Goal: Transaction & Acquisition: Purchase product/service

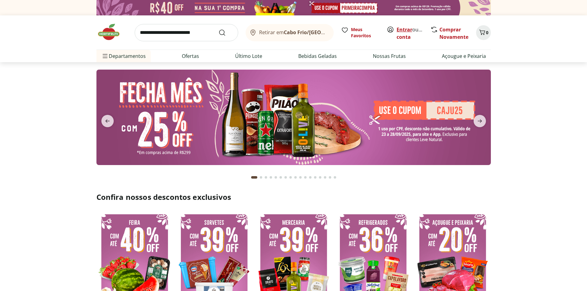
click at [401, 27] on link "Entrar" at bounding box center [405, 29] width 16 height 7
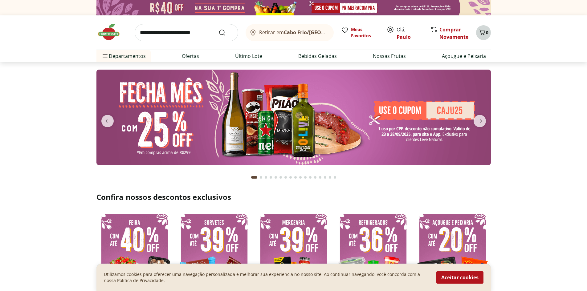
click at [480, 32] on icon "Carrinho" at bounding box center [482, 32] width 7 height 7
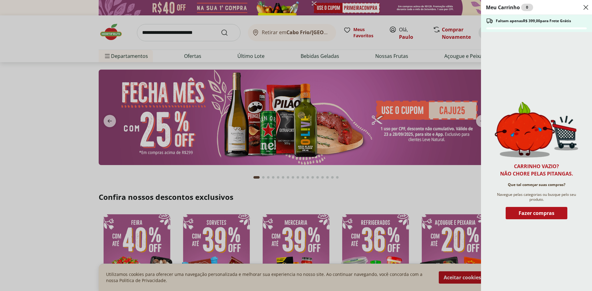
click at [256, 68] on div "Meu Carrinho 0 Faltam apenas R$ 399,00 para Frete Grátis Carrinho vazio? Não ch…" at bounding box center [296, 145] width 592 height 291
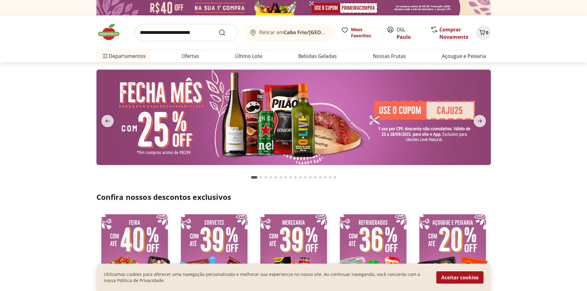
click at [294, 30] on b "Cabo Frio/RJ" at bounding box center [322, 32] width 76 height 7
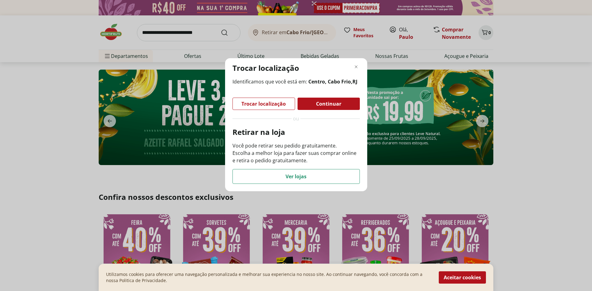
click at [273, 106] on span "Trocar localização" at bounding box center [263, 103] width 44 height 5
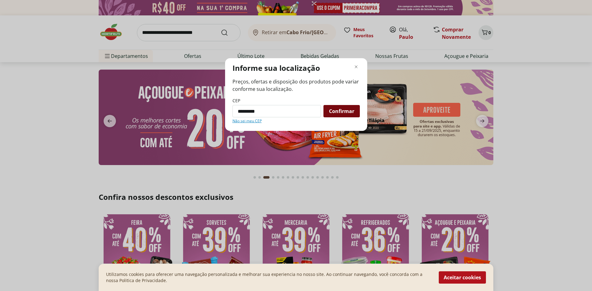
type input "*********"
click at [328, 115] on div "Confirmar" at bounding box center [341, 111] width 36 height 12
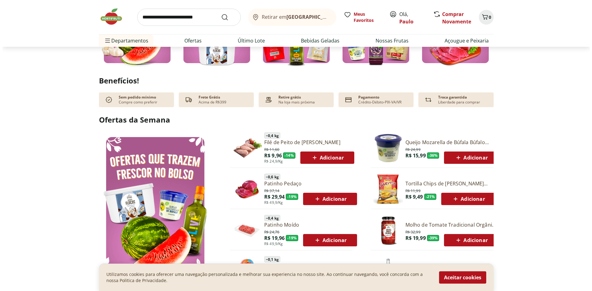
scroll to position [308, 0]
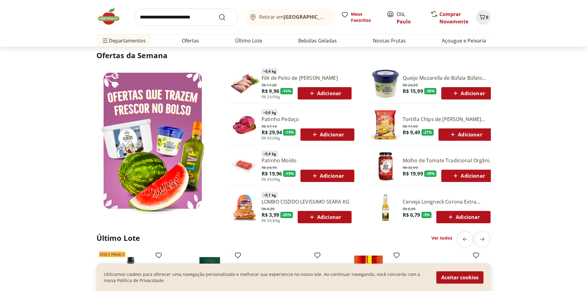
click at [319, 88] on div "Adicionar" at bounding box center [325, 93] width 44 height 11
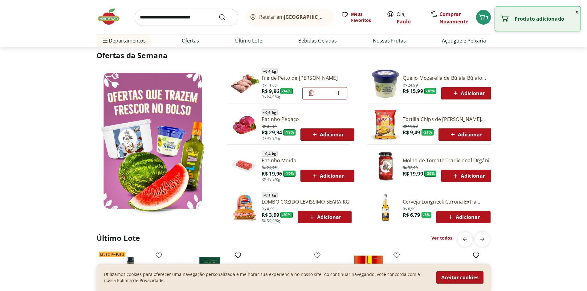
click at [331, 134] on span "Adicionar" at bounding box center [327, 134] width 33 height 7
click at [329, 174] on span "Adicionar" at bounding box center [327, 175] width 33 height 7
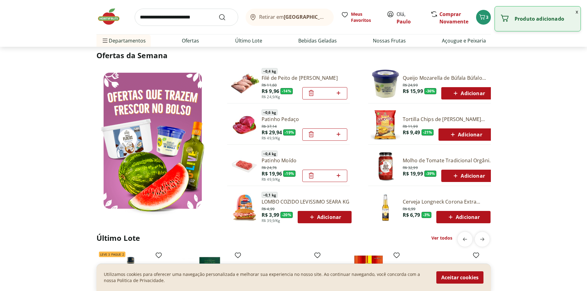
click at [335, 218] on span "Adicionar" at bounding box center [324, 217] width 33 height 7
click at [465, 216] on span "Adicionar" at bounding box center [463, 217] width 33 height 7
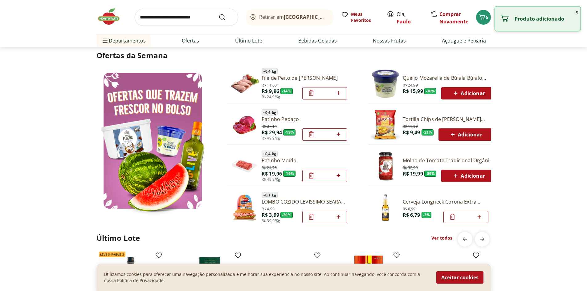
click at [451, 170] on button "Adicionar" at bounding box center [468, 176] width 54 height 12
click at [454, 132] on icon at bounding box center [453, 134] width 8 height 7
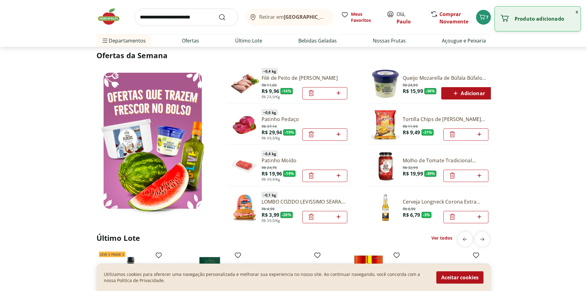
click at [457, 91] on icon at bounding box center [456, 93] width 8 height 7
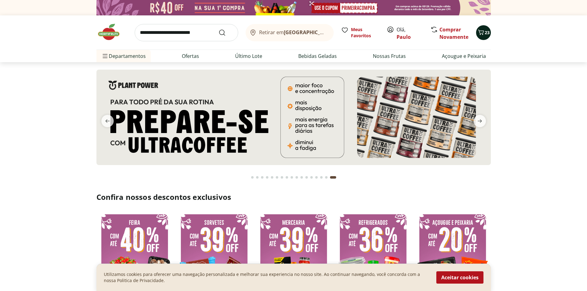
click at [482, 30] on icon "Carrinho" at bounding box center [480, 32] width 7 height 7
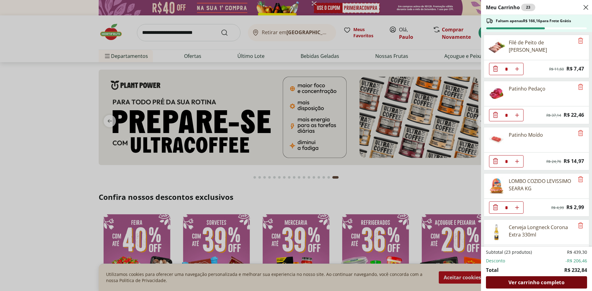
click at [529, 281] on span "Ver carrinho completo" at bounding box center [536, 282] width 56 height 5
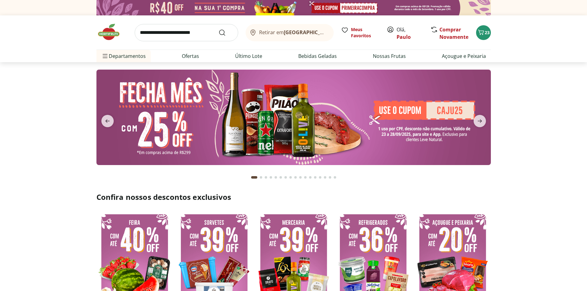
click at [290, 37] on button "Retirar em [GEOGRAPHIC_DATA]/[GEOGRAPHIC_DATA]" at bounding box center [290, 32] width 88 height 17
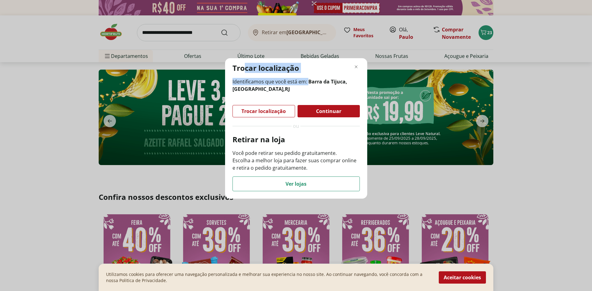
drag, startPoint x: 246, startPoint y: 75, endPoint x: 309, endPoint y: 82, distance: 63.0
click at [308, 81] on div "Trocar localização Identificamos que você está em: Barra da Tijuca, Rio de Jane…" at bounding box center [296, 128] width 142 height 141
click at [321, 96] on div "Identificamos que você está em: Barra da Tijuca, Rio de Janeiro , RJ Trocar loc…" at bounding box center [295, 134] width 127 height 113
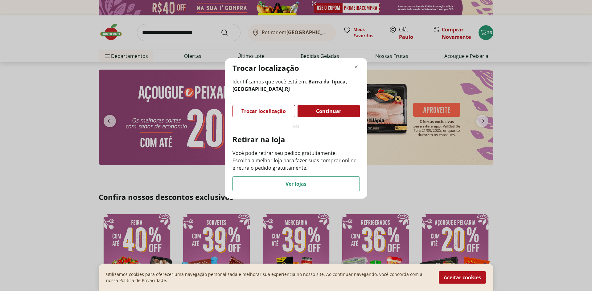
click at [274, 112] on span "Trocar localização" at bounding box center [263, 111] width 44 height 5
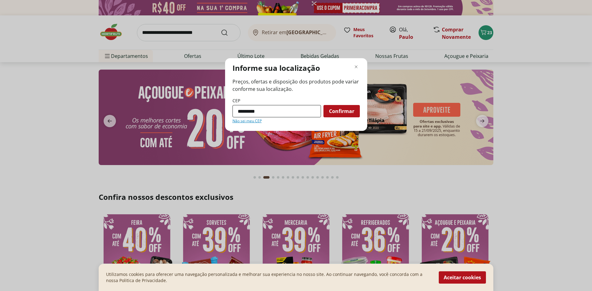
click at [265, 110] on input "*********" at bounding box center [276, 111] width 88 height 12
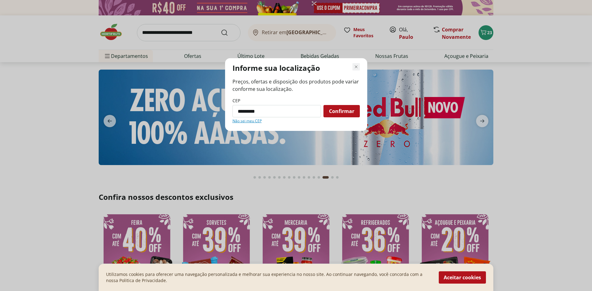
click at [353, 67] on icon "Fechar modal de regionalização" at bounding box center [355, 66] width 7 height 7
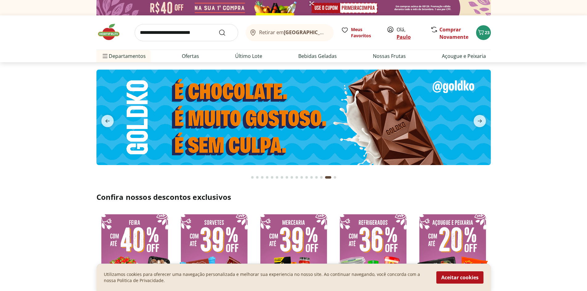
click at [400, 39] on link "Paulo" at bounding box center [404, 37] width 14 height 7
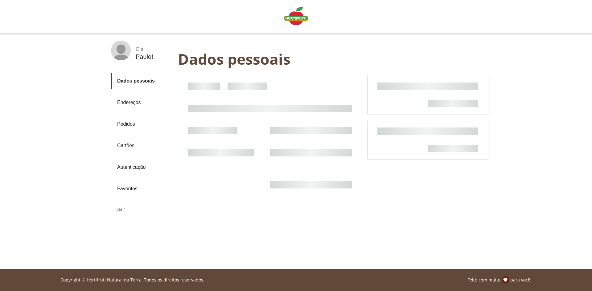
click at [123, 208] on div "Sair" at bounding box center [142, 209] width 62 height 15
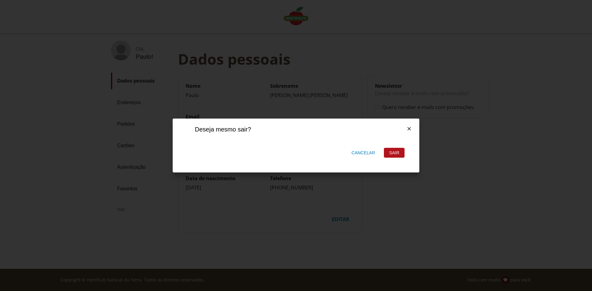
click at [399, 151] on div "Sair" at bounding box center [394, 152] width 20 height 9
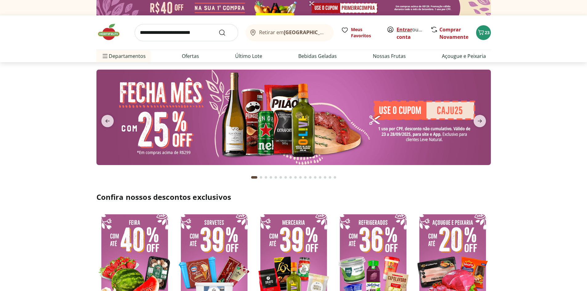
click at [402, 28] on link "Entrar" at bounding box center [405, 29] width 16 height 7
click at [398, 27] on link "Entrar" at bounding box center [405, 29] width 16 height 7
click at [404, 28] on link "Entrar" at bounding box center [405, 29] width 16 height 7
click at [489, 29] on button "23" at bounding box center [483, 32] width 15 height 15
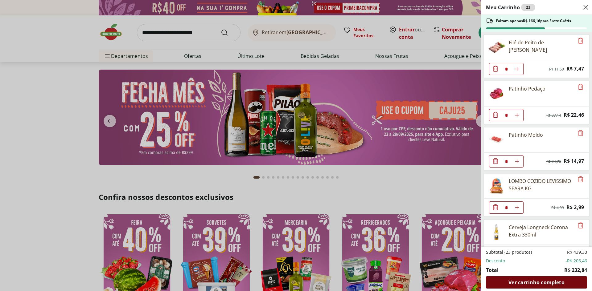
click at [546, 283] on span "Ver carrinho completo" at bounding box center [536, 282] width 56 height 5
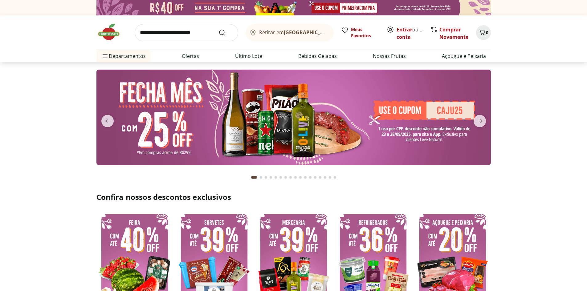
click at [405, 30] on link "Entrar" at bounding box center [405, 29] width 16 height 7
click at [305, 33] on b "[GEOGRAPHIC_DATA]/[GEOGRAPHIC_DATA]" at bounding box center [336, 32] width 104 height 7
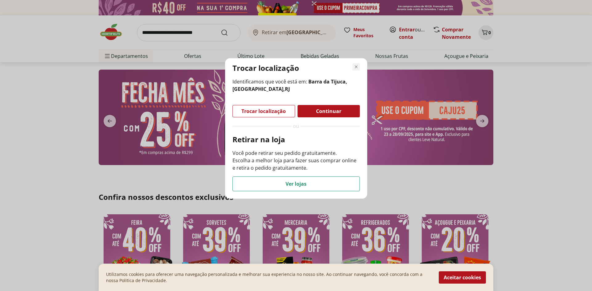
click at [354, 67] on icon "Fechar modal de regionalização" at bounding box center [355, 66] width 7 height 7
